Goal: Communication & Community: Answer question/provide support

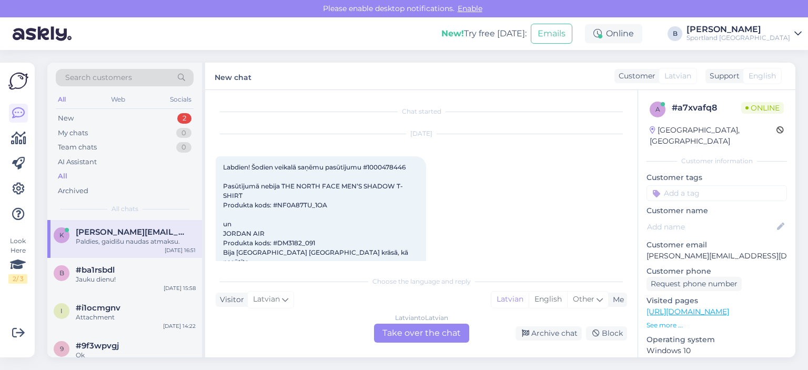
scroll to position [413, 0]
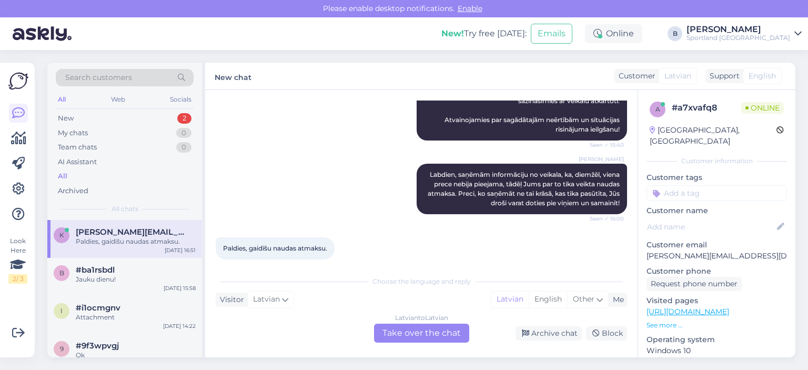
click at [433, 331] on div "Latvian to Latvian Take over the chat" at bounding box center [421, 332] width 95 height 19
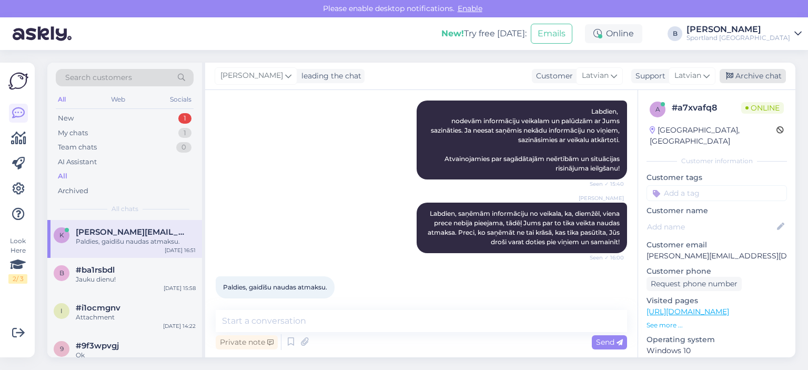
click at [748, 81] on div "Archive chat" at bounding box center [752, 76] width 66 height 14
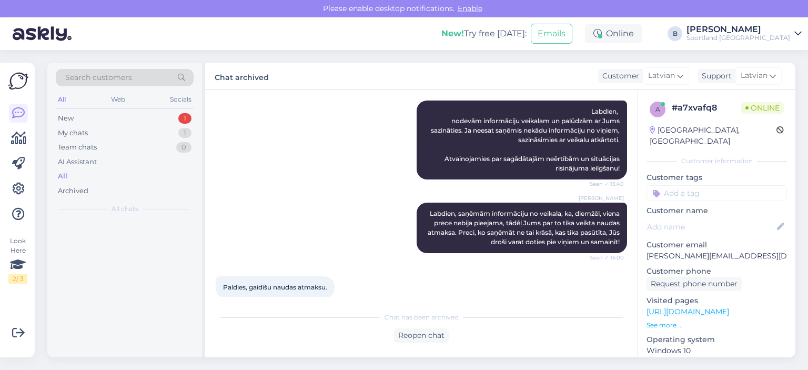
scroll to position [378, 0]
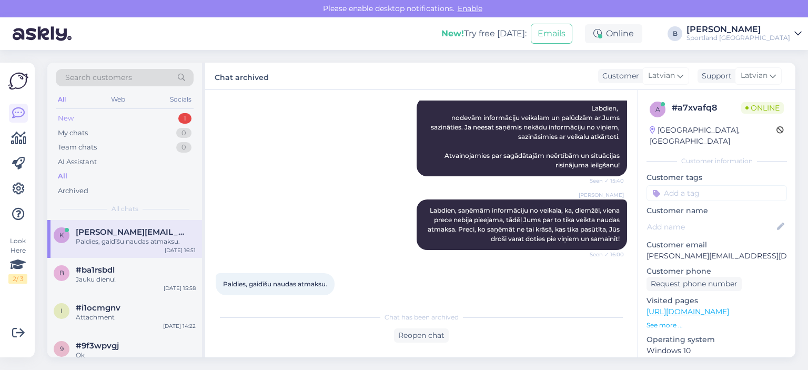
click at [78, 111] on div "New 1" at bounding box center [125, 118] width 138 height 15
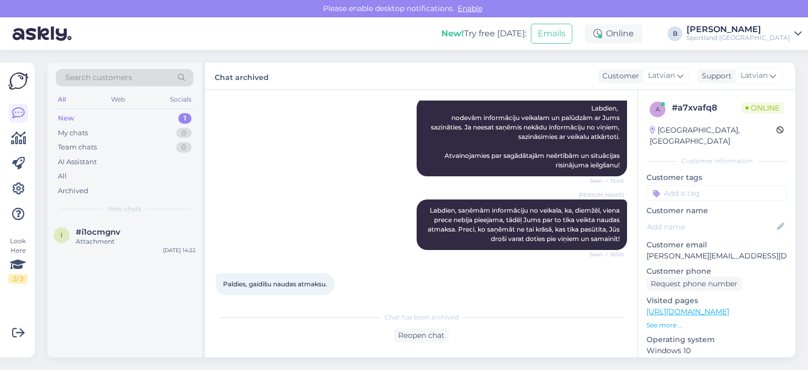
drag, startPoint x: 144, startPoint y: 233, endPoint x: 335, endPoint y: 178, distance: 198.7
click at [144, 233] on div "#i1ocmgnv" at bounding box center [136, 231] width 120 height 9
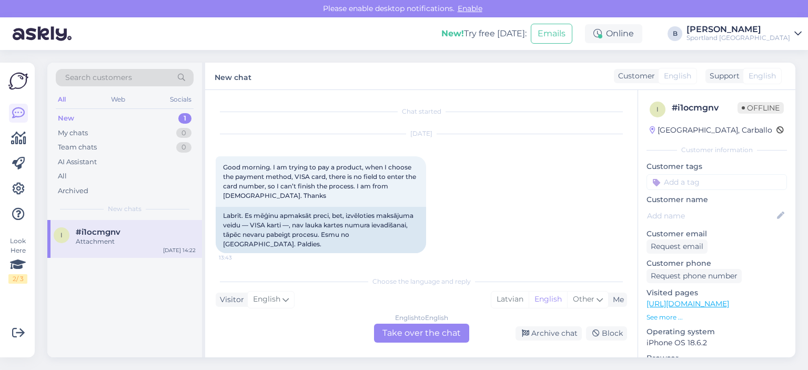
scroll to position [412, 0]
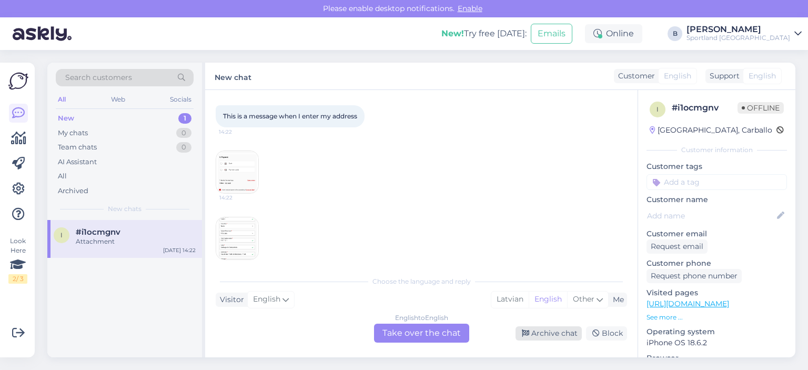
click at [572, 330] on div "Archive chat" at bounding box center [548, 333] width 66 height 14
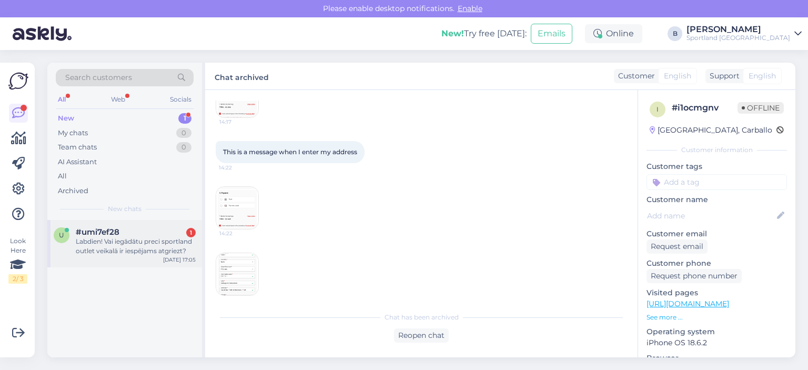
click at [125, 254] on div "Labdien! Vai iegādātu preci sportland outlet veikalā ir iespējams atgriezt?" at bounding box center [136, 246] width 120 height 19
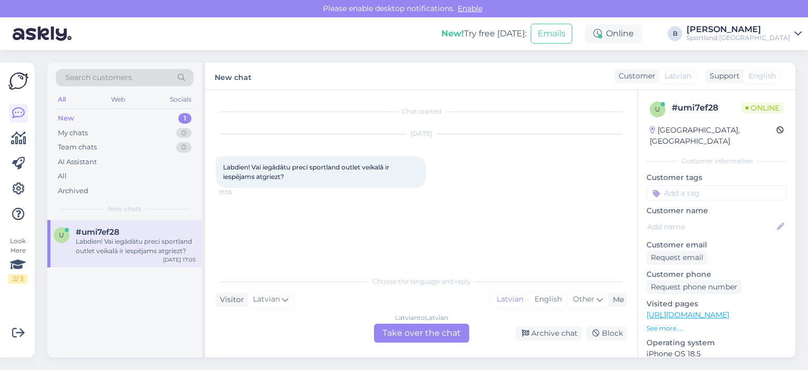
click at [426, 333] on div "Latvian to Latvian Take over the chat" at bounding box center [421, 332] width 95 height 19
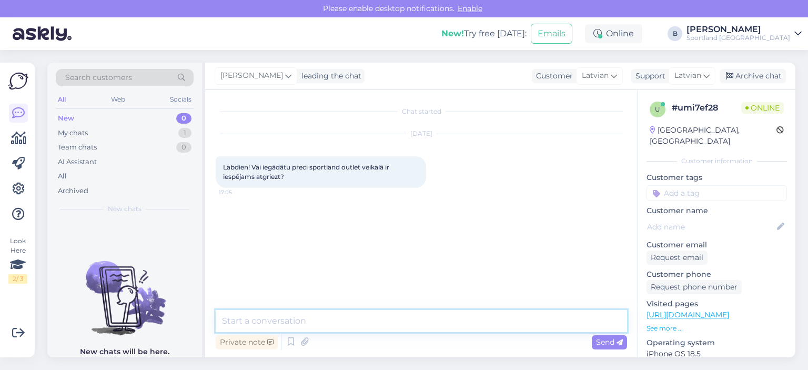
click at [415, 325] on textarea at bounding box center [421, 321] width 411 height 22
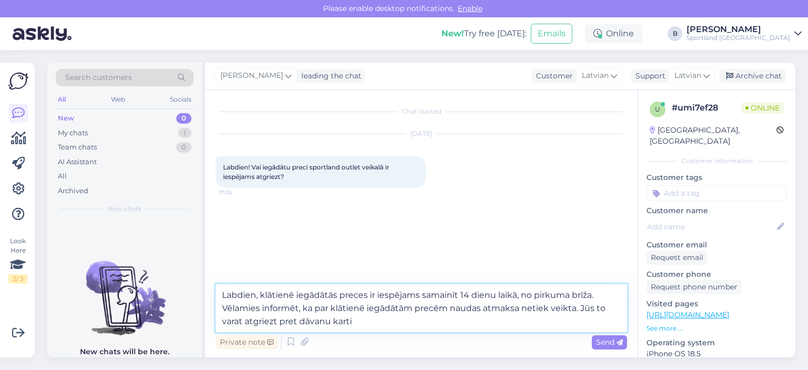
type textarea "Labdien, klātienē iegādātās preces ir iespējams samainīt 14 dienu laikā, no pir…"
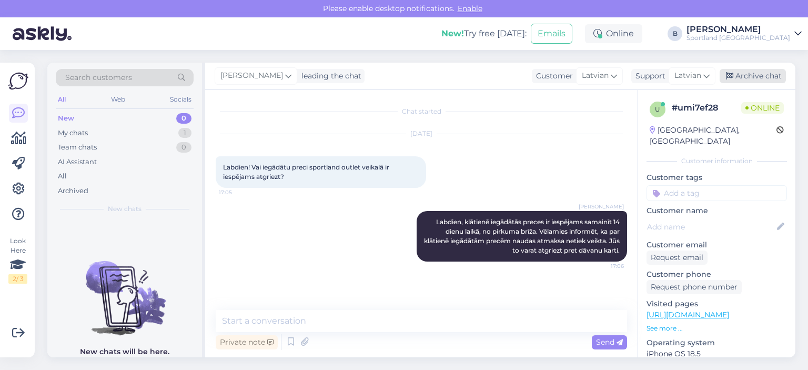
click at [755, 80] on div "Archive chat" at bounding box center [752, 76] width 66 height 14
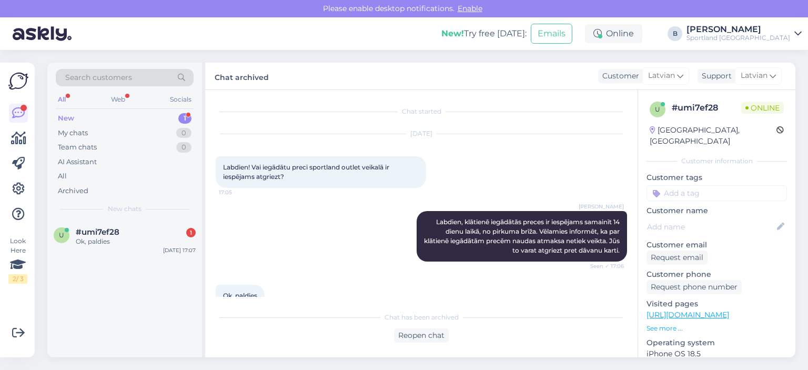
scroll to position [21, 0]
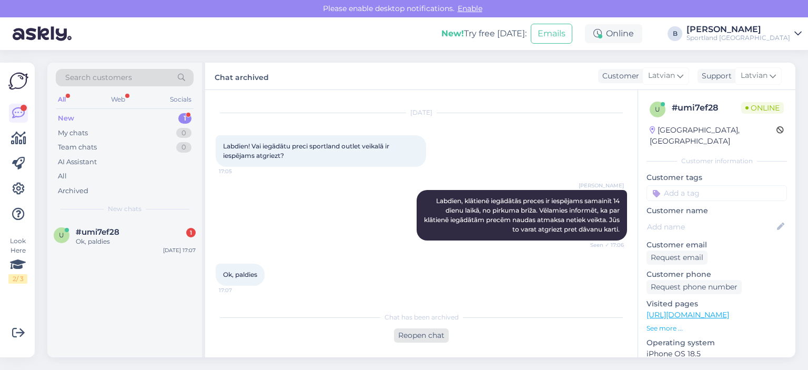
click at [414, 332] on div "Reopen chat" at bounding box center [421, 335] width 55 height 14
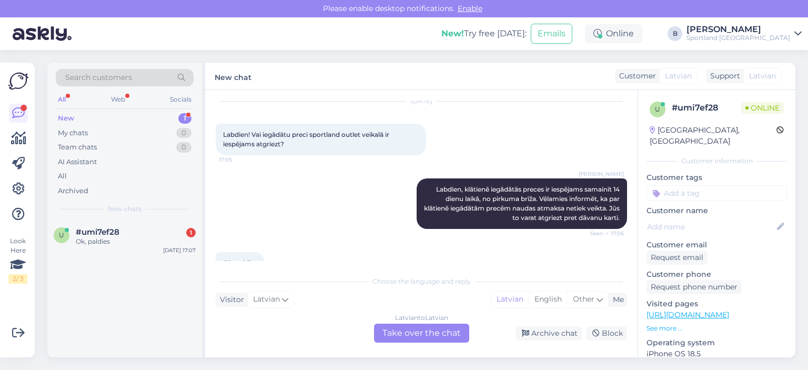
click at [415, 336] on div "Latvian to Latvian Take over the chat" at bounding box center [421, 332] width 95 height 19
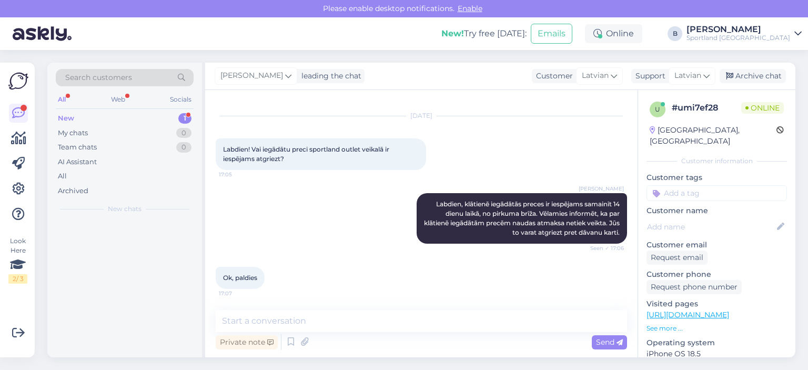
scroll to position [18, 0]
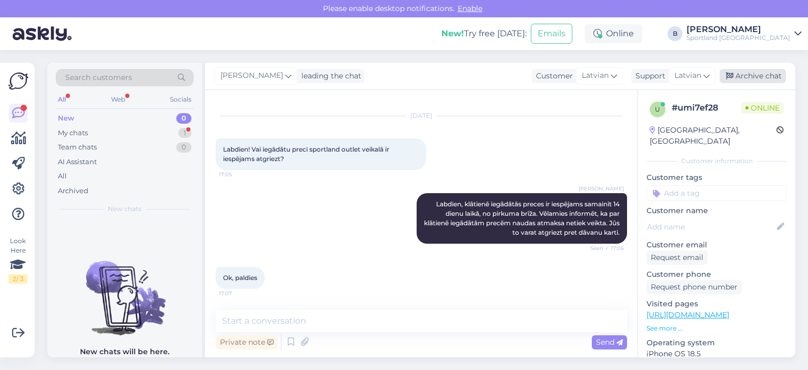
click at [752, 77] on div "Archive chat" at bounding box center [752, 76] width 66 height 14
